Goal: Information Seeking & Learning: Learn about a topic

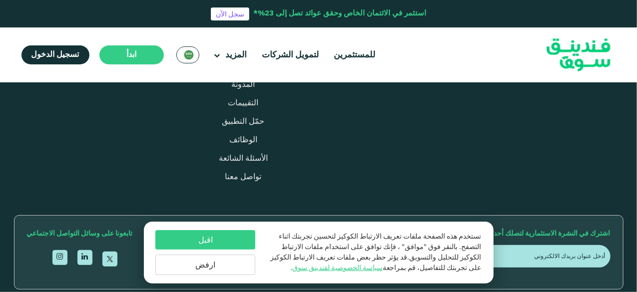
scroll to position [824, 0]
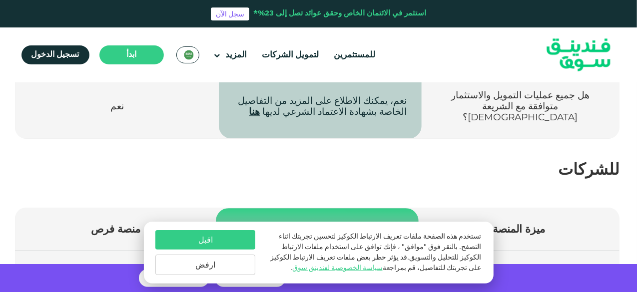
scroll to position [1219, 0]
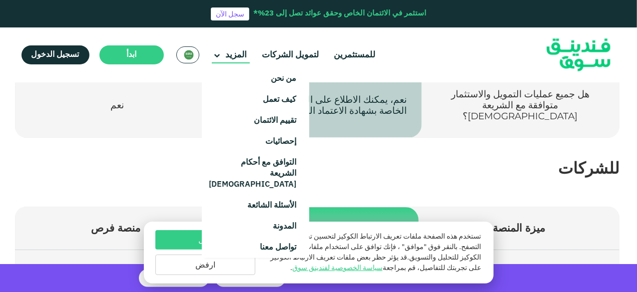
click at [237, 58] on main "المزيد" at bounding box center [231, 55] width 38 height 16
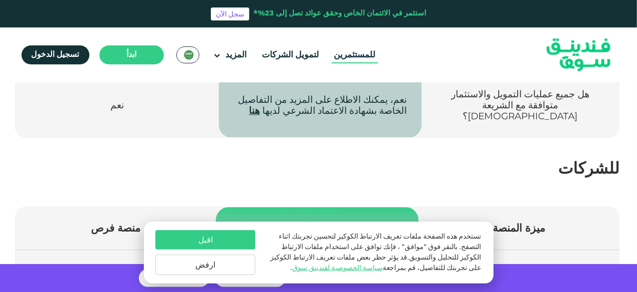
click at [355, 60] on link "للمستثمرين" at bounding box center [355, 55] width 46 height 16
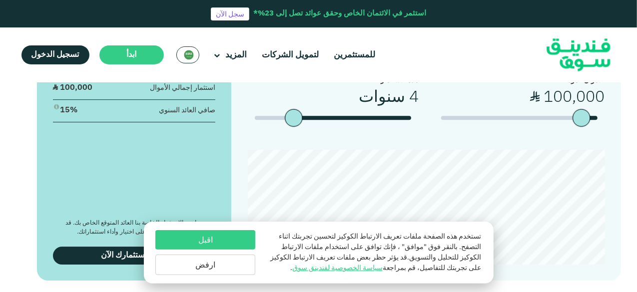
scroll to position [1419, 0]
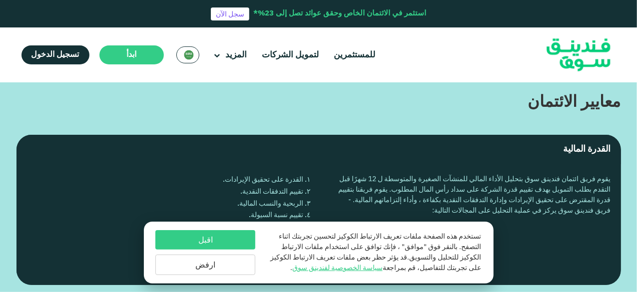
scroll to position [1999, 0]
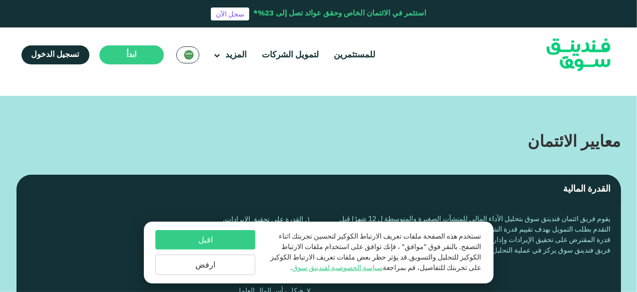
scroll to position [1959, 0]
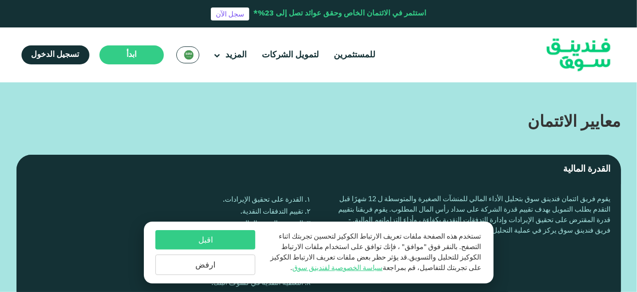
radio input "true"
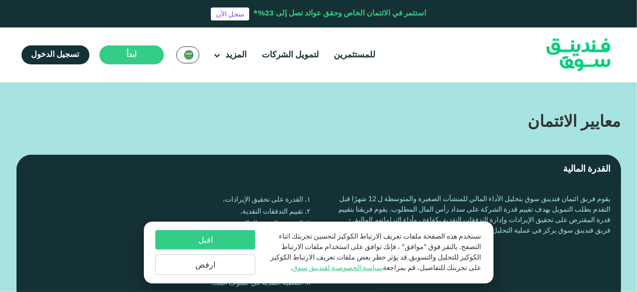
radio input "true"
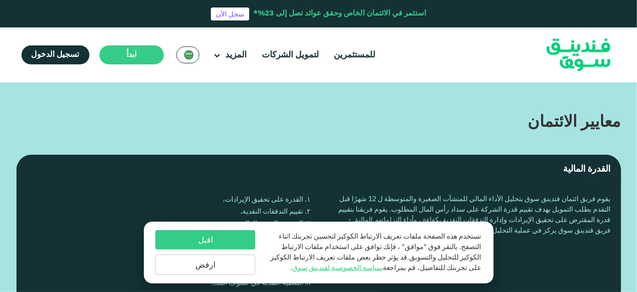
radio input "true"
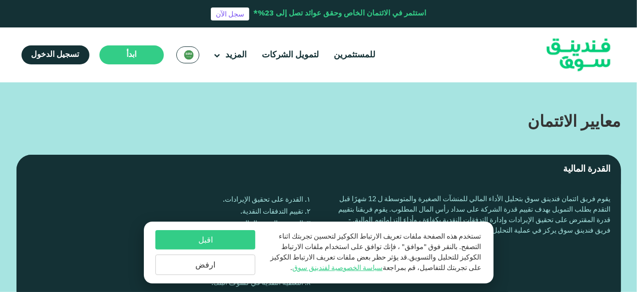
radio input "true"
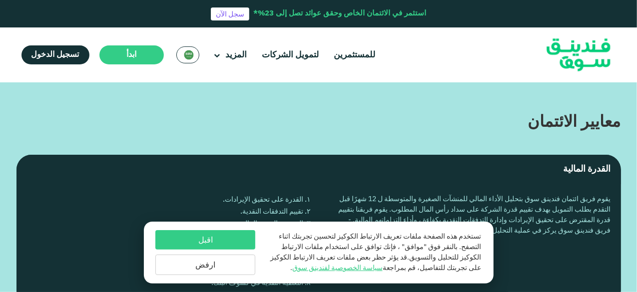
radio input "true"
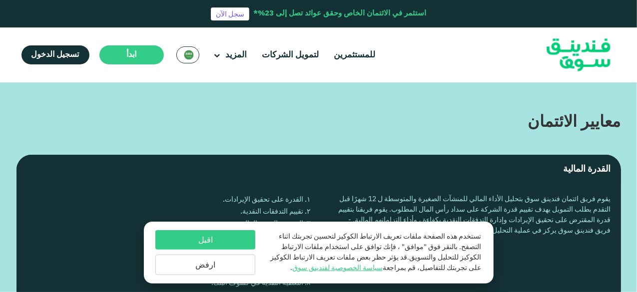
radio input "true"
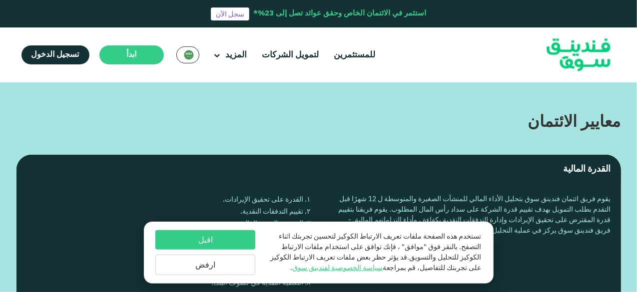
radio input "true"
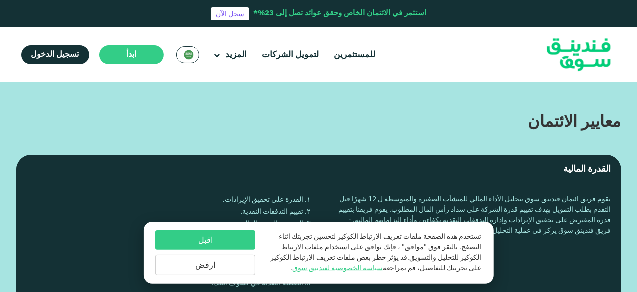
radio input "true"
drag, startPoint x: 459, startPoint y: 95, endPoint x: 461, endPoint y: 136, distance: 41.0
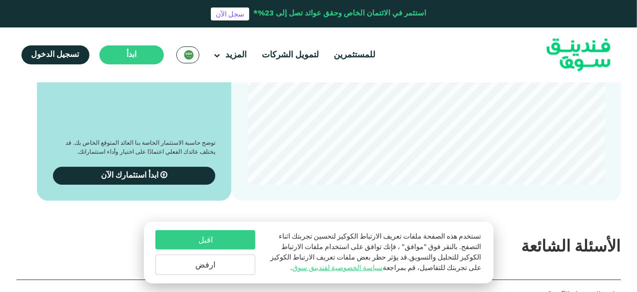
scroll to position [1775, 0]
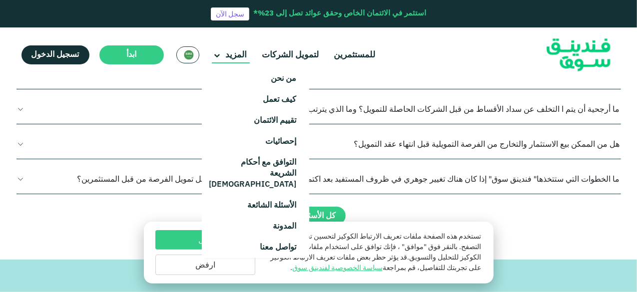
click at [230, 50] on main "المزيد" at bounding box center [231, 55] width 38 height 16
click at [282, 141] on link "إحصائيات" at bounding box center [255, 141] width 107 height 21
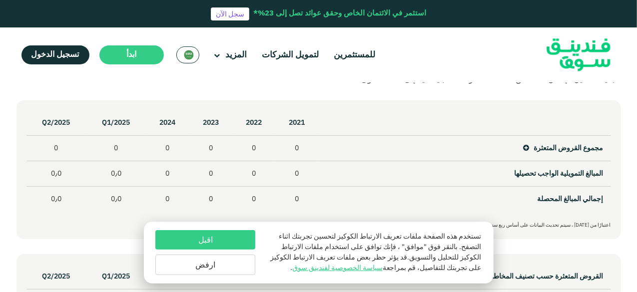
scroll to position [500, 0]
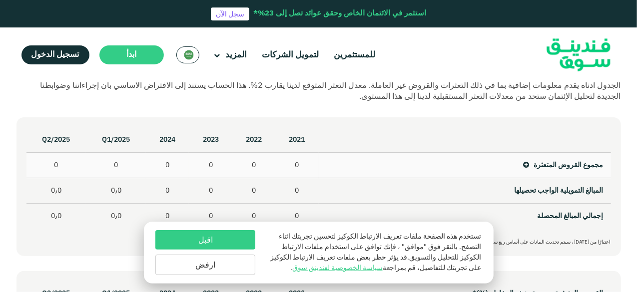
click at [526, 164] on icon at bounding box center [527, 165] width 6 height 7
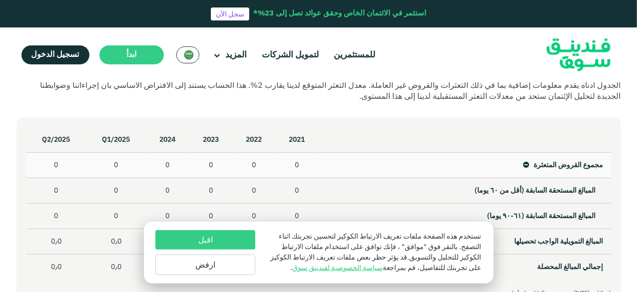
click at [526, 164] on icon at bounding box center [527, 165] width 6 height 7
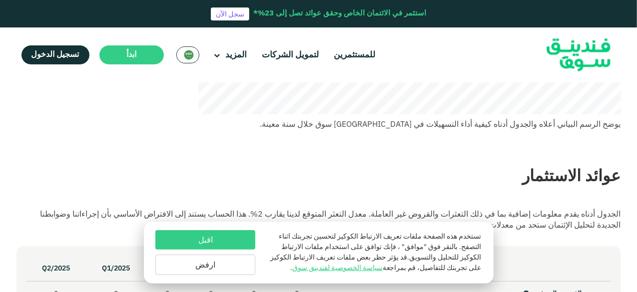
scroll to position [340, 0]
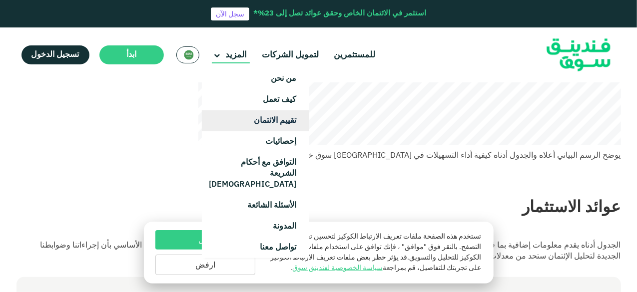
click at [272, 127] on link "تقييم الائتمان" at bounding box center [255, 120] width 107 height 21
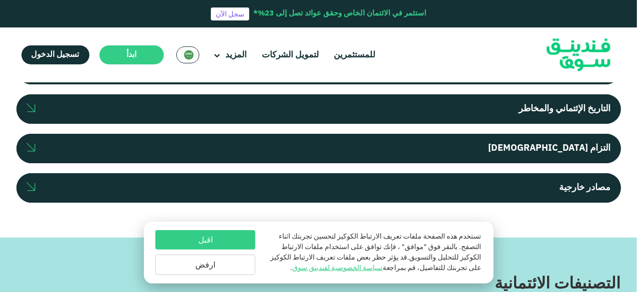
scroll to position [404, 0]
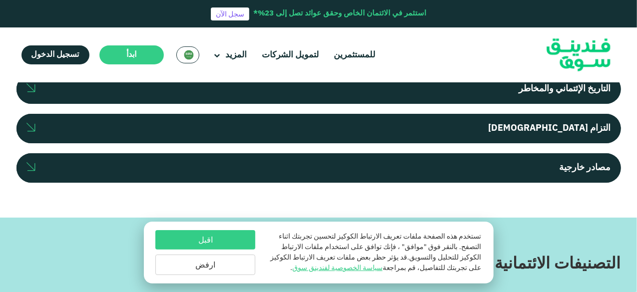
click at [407, 133] on label "التزام المالك" at bounding box center [318, 128] width 605 height 29
click at [0, 0] on input "التزام المالك" at bounding box center [0, 0] width 0 height 0
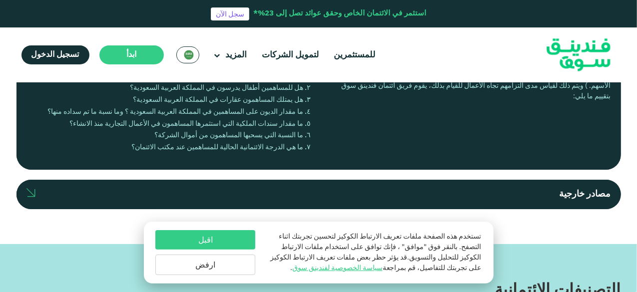
scroll to position [504, 0]
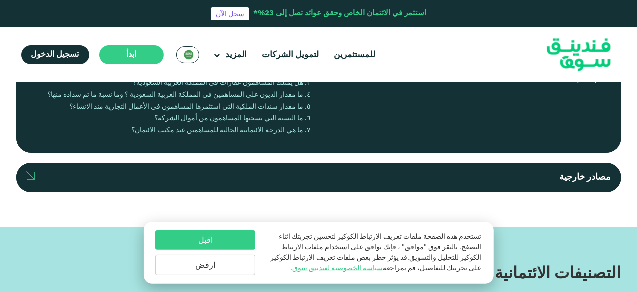
click at [375, 179] on label "مصادر خارجية" at bounding box center [318, 177] width 605 height 29
click at [0, 0] on input "مصادر خارجية" at bounding box center [0, 0] width 0 height 0
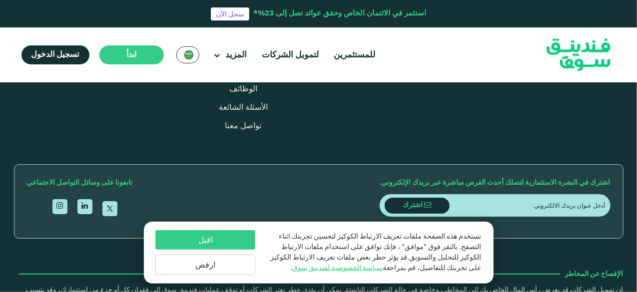
scroll to position [1223, 0]
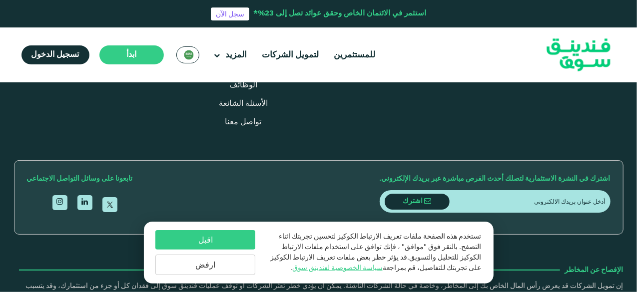
click at [245, 52] on link "التقييمات" at bounding box center [243, 47] width 30 height 7
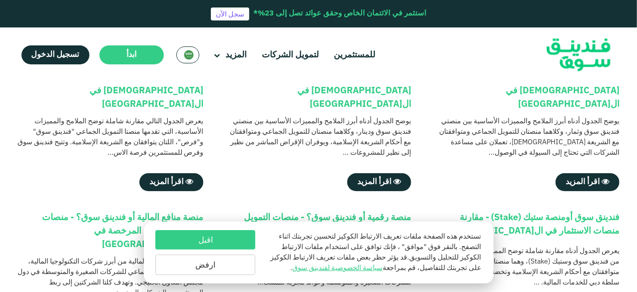
scroll to position [200, 0]
